Goal: Information Seeking & Learning: Understand process/instructions

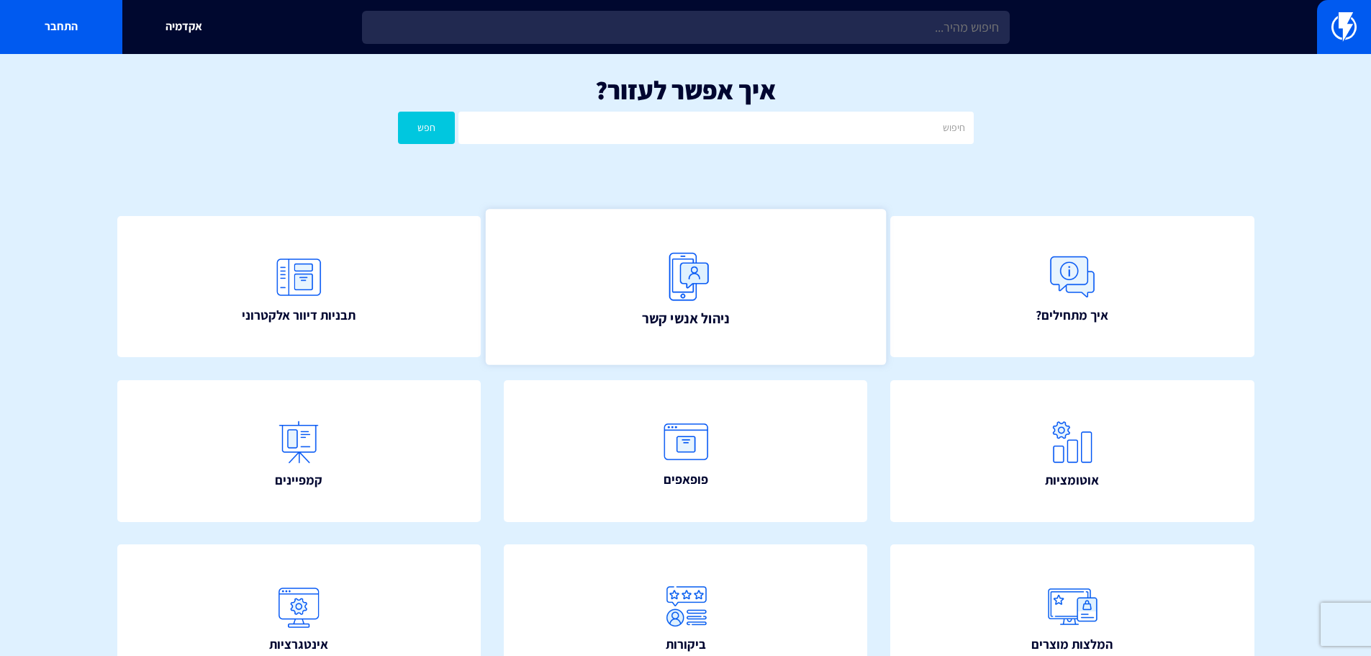
click at [745, 313] on link "ניהול אנשי קשר" at bounding box center [685, 287] width 400 height 156
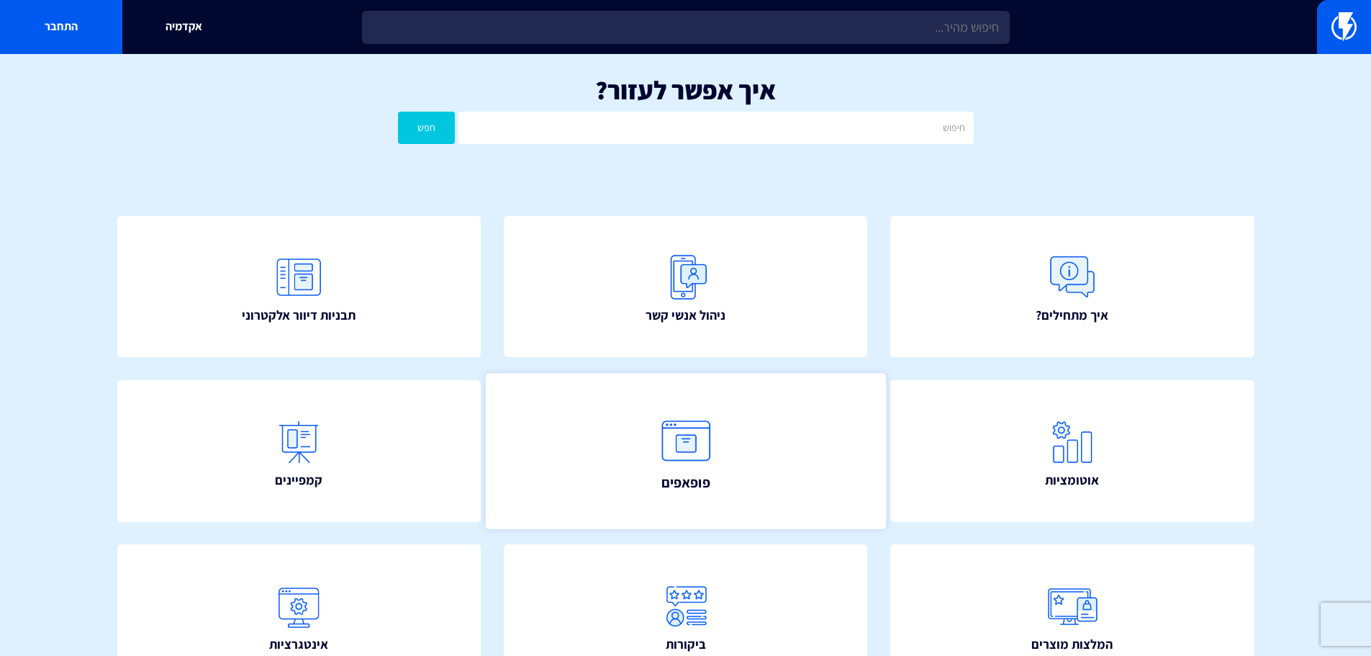
scroll to position [144, 0]
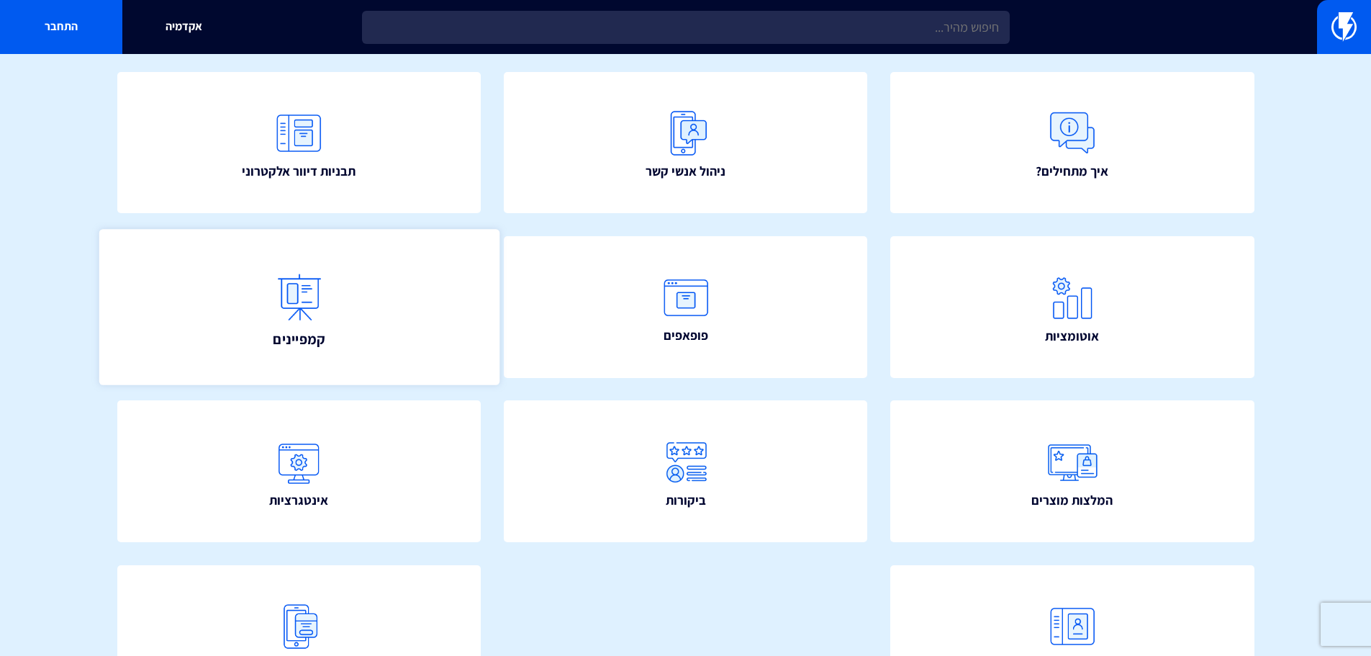
click at [332, 284] on link "קמפיינים" at bounding box center [299, 307] width 400 height 156
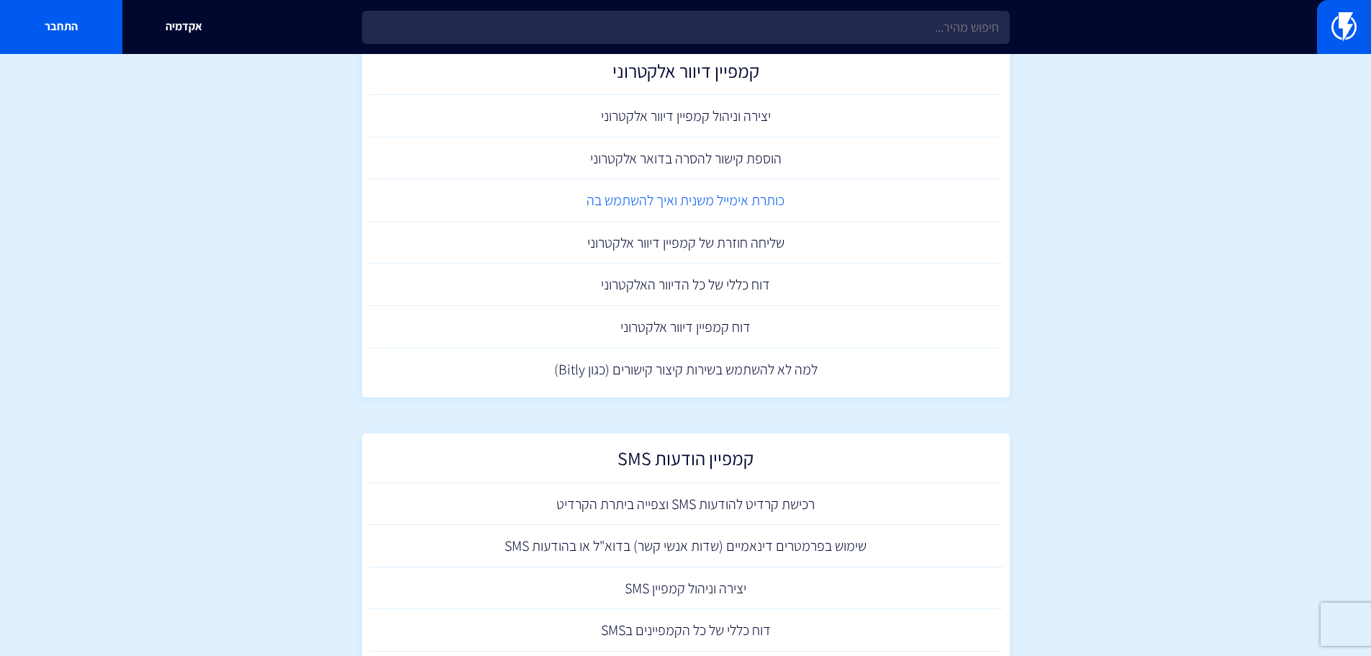
scroll to position [203, 0]
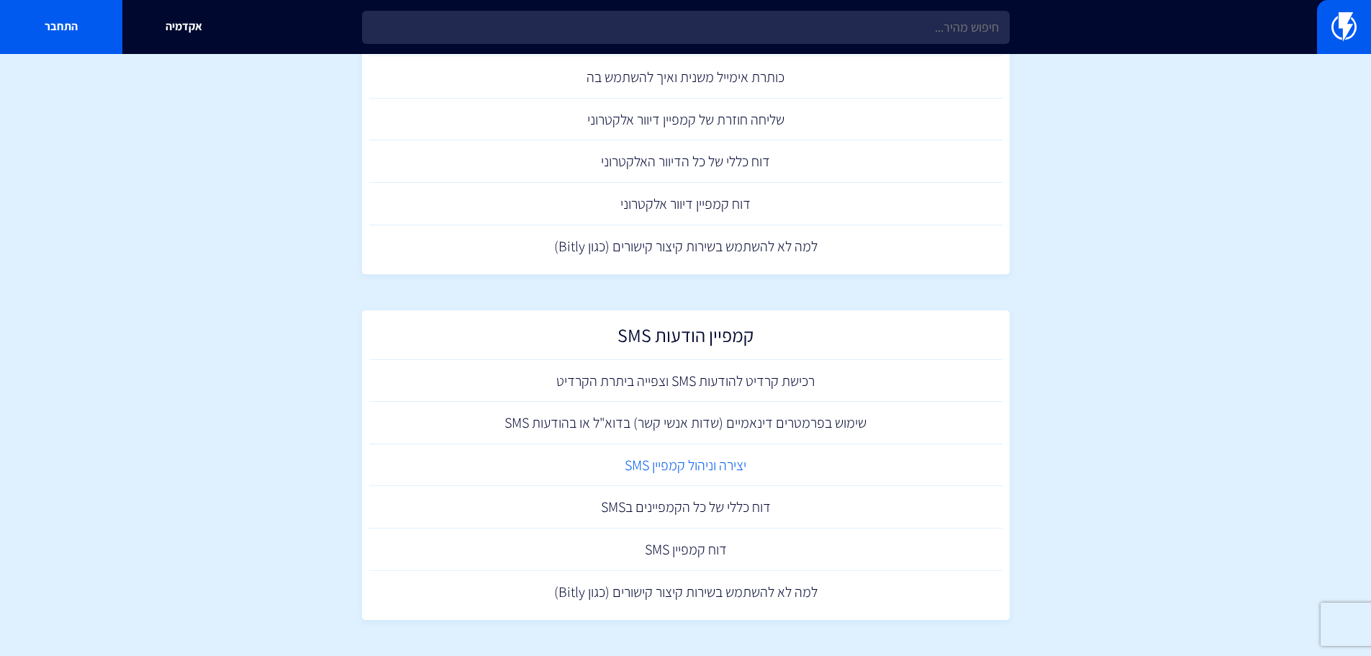
click at [735, 476] on link "יצירה וניהול קמפיין SMS" at bounding box center [686, 465] width 634 height 42
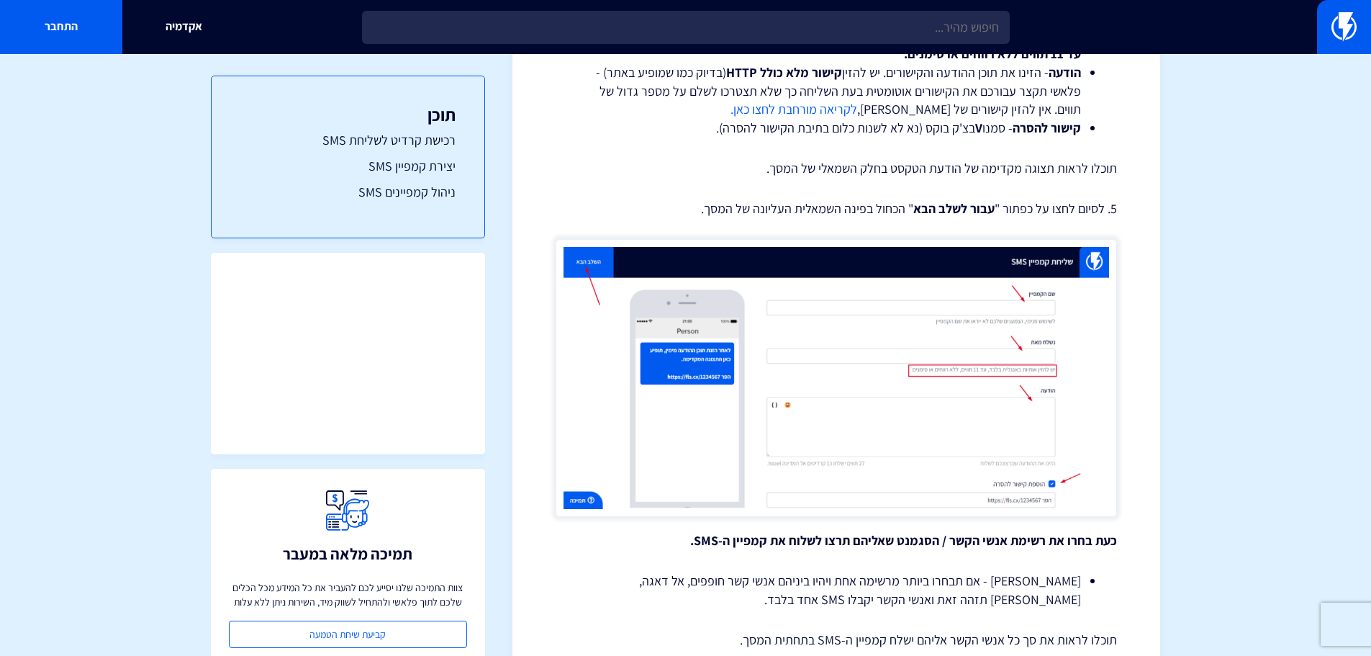
scroll to position [1584, 0]
